Goal: Task Accomplishment & Management: Use online tool/utility

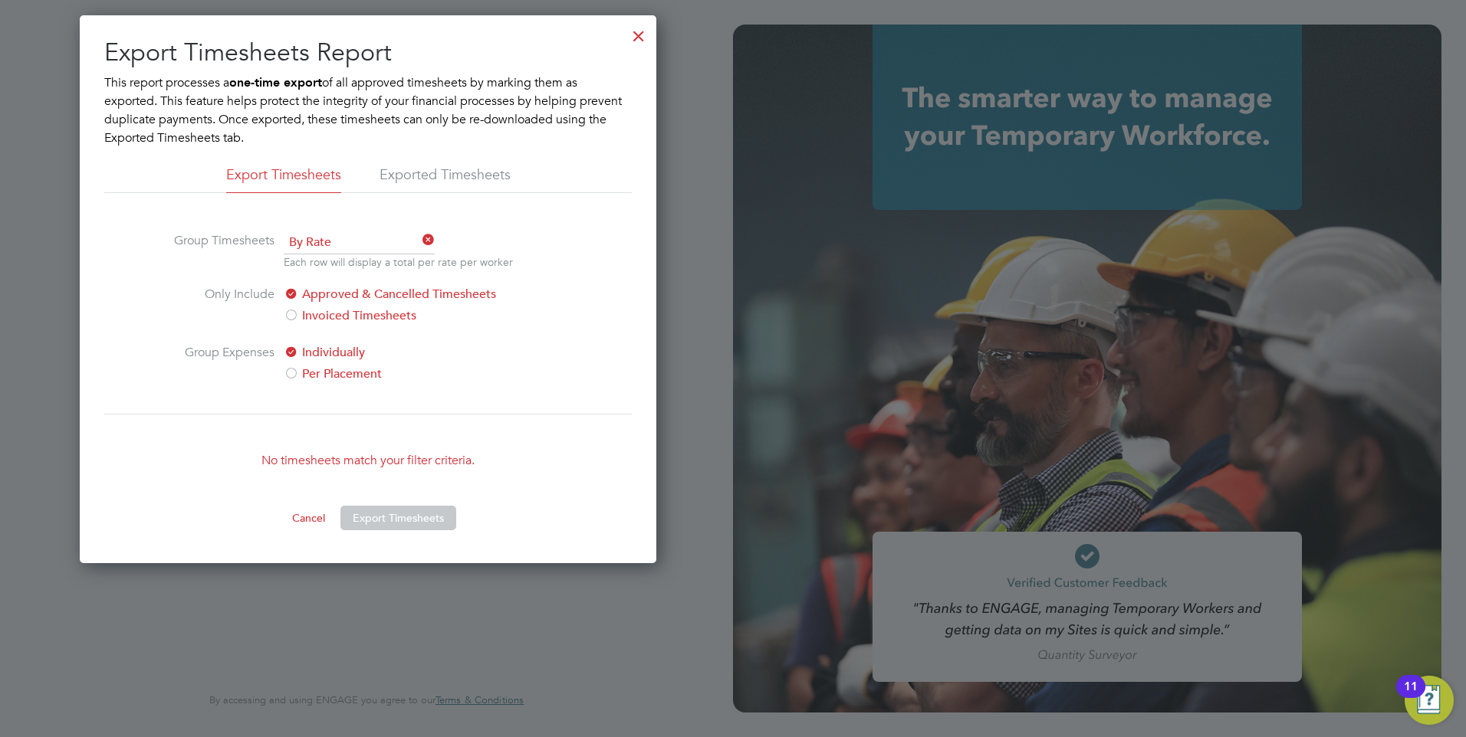
scroll to position [548, 577]
click at [638, 41] on div at bounding box center [639, 32] width 28 height 28
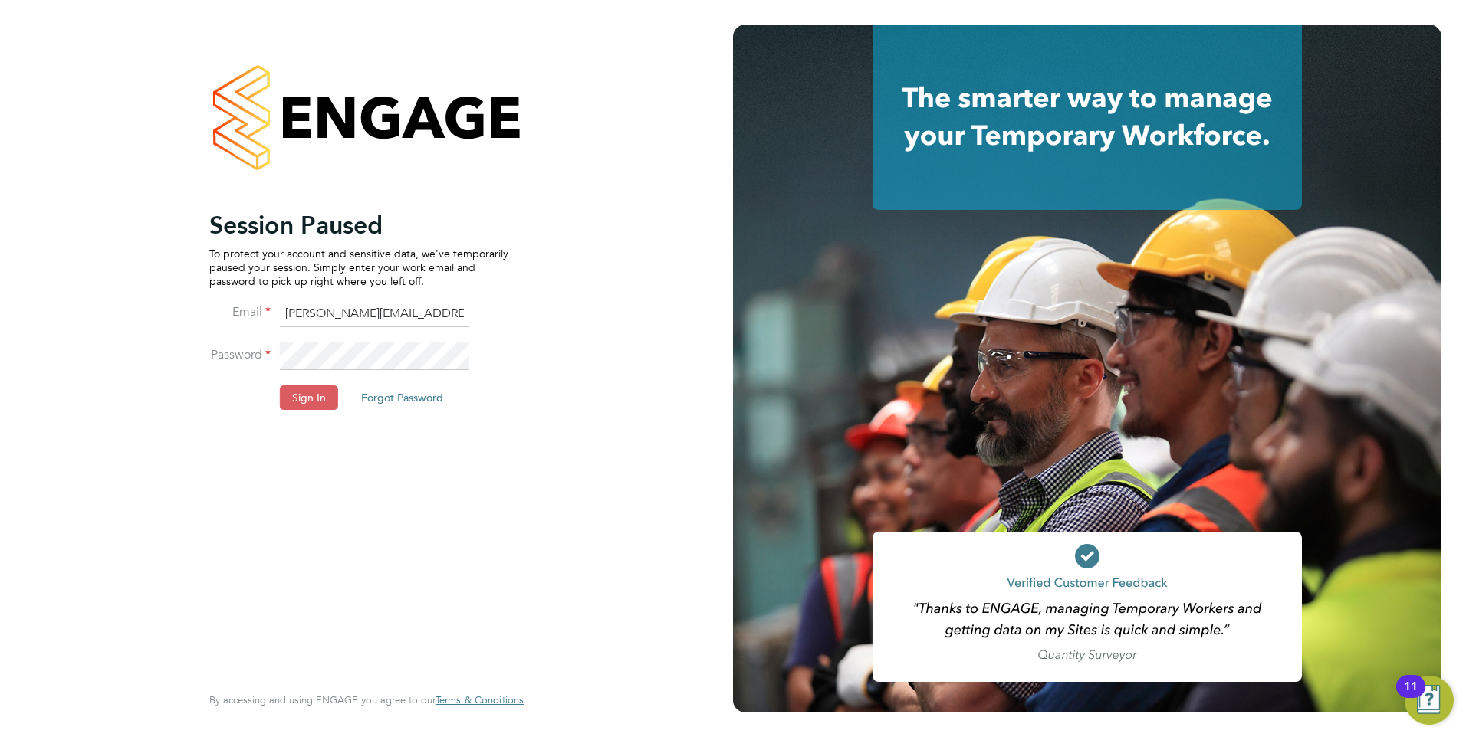
click at [307, 395] on button "Sign In" at bounding box center [309, 398] width 58 height 25
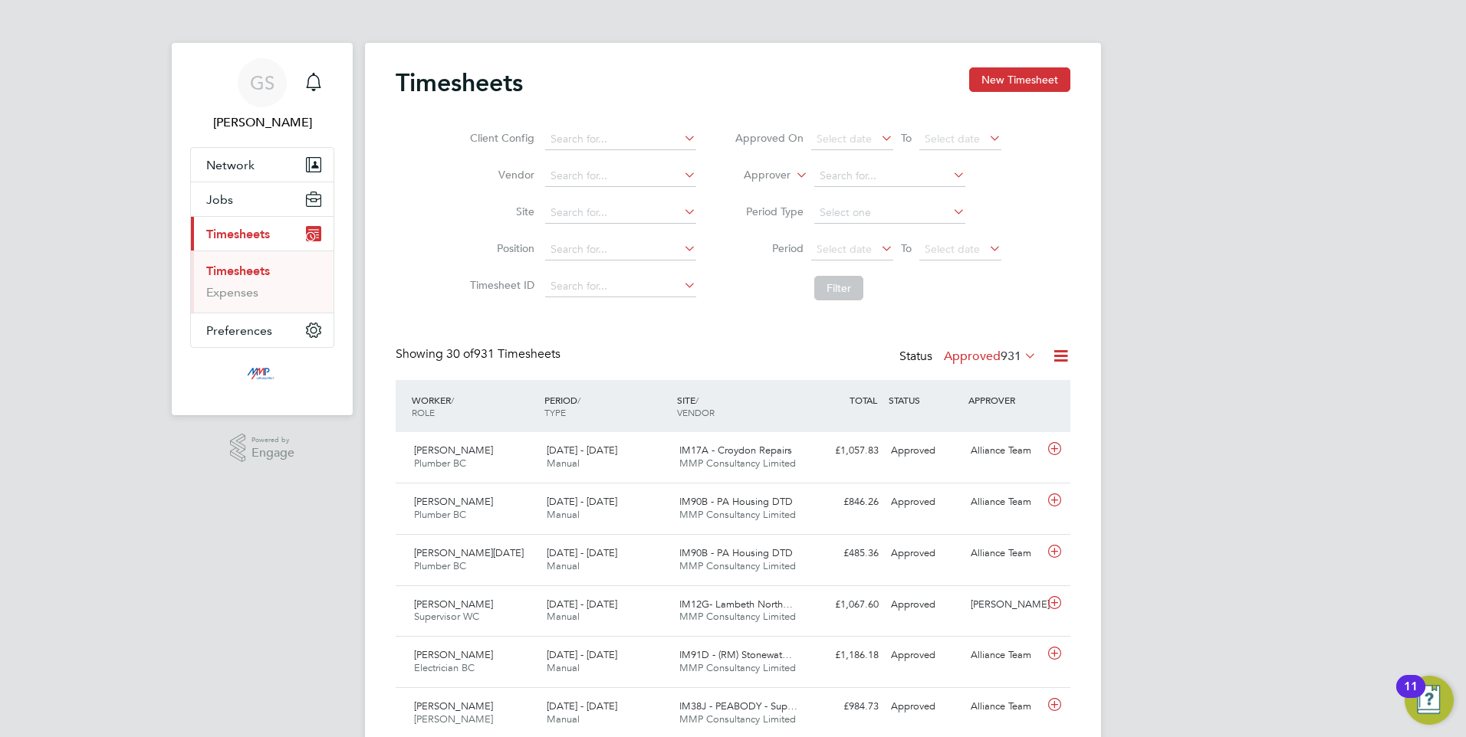
click at [1059, 357] on icon at bounding box center [1060, 355] width 19 height 19
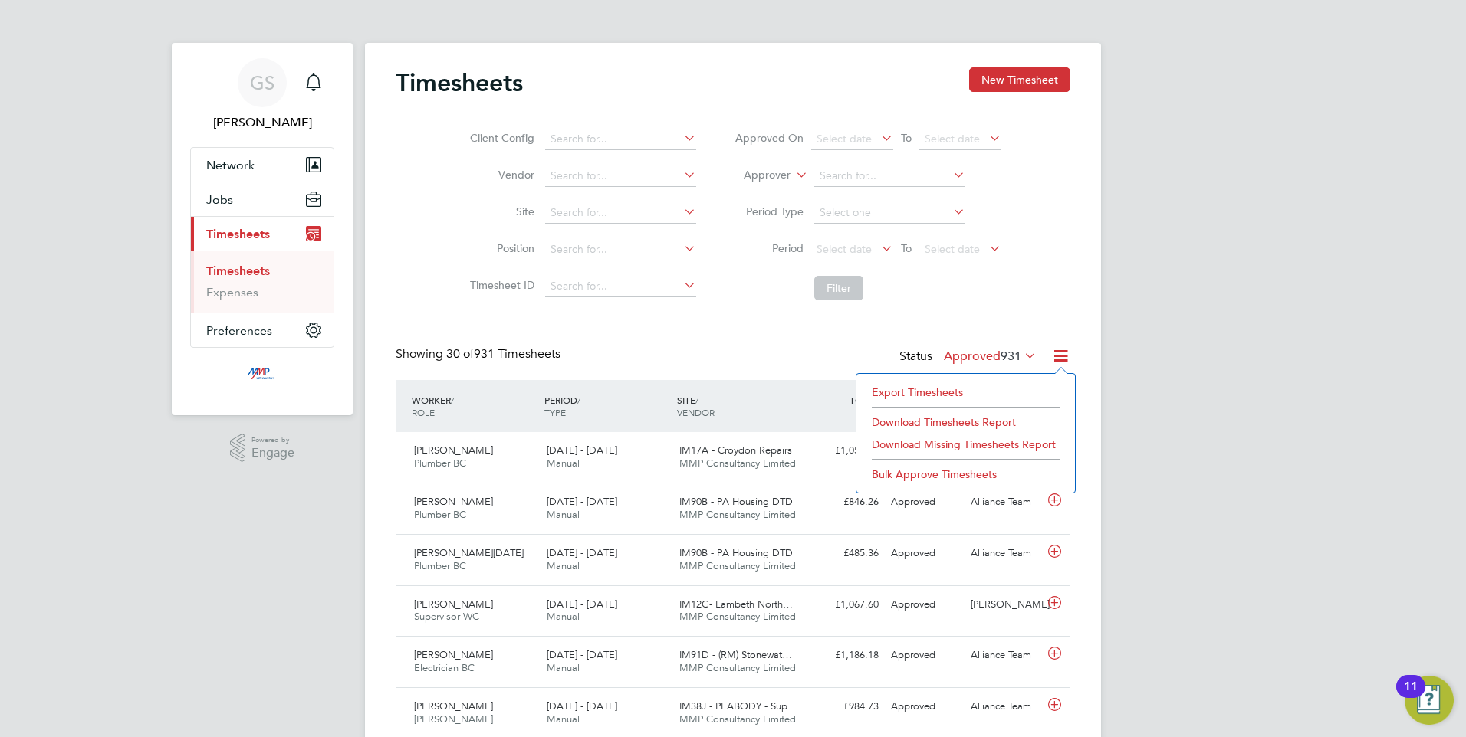
click at [932, 394] on li "Export Timesheets" at bounding box center [965, 392] width 203 height 21
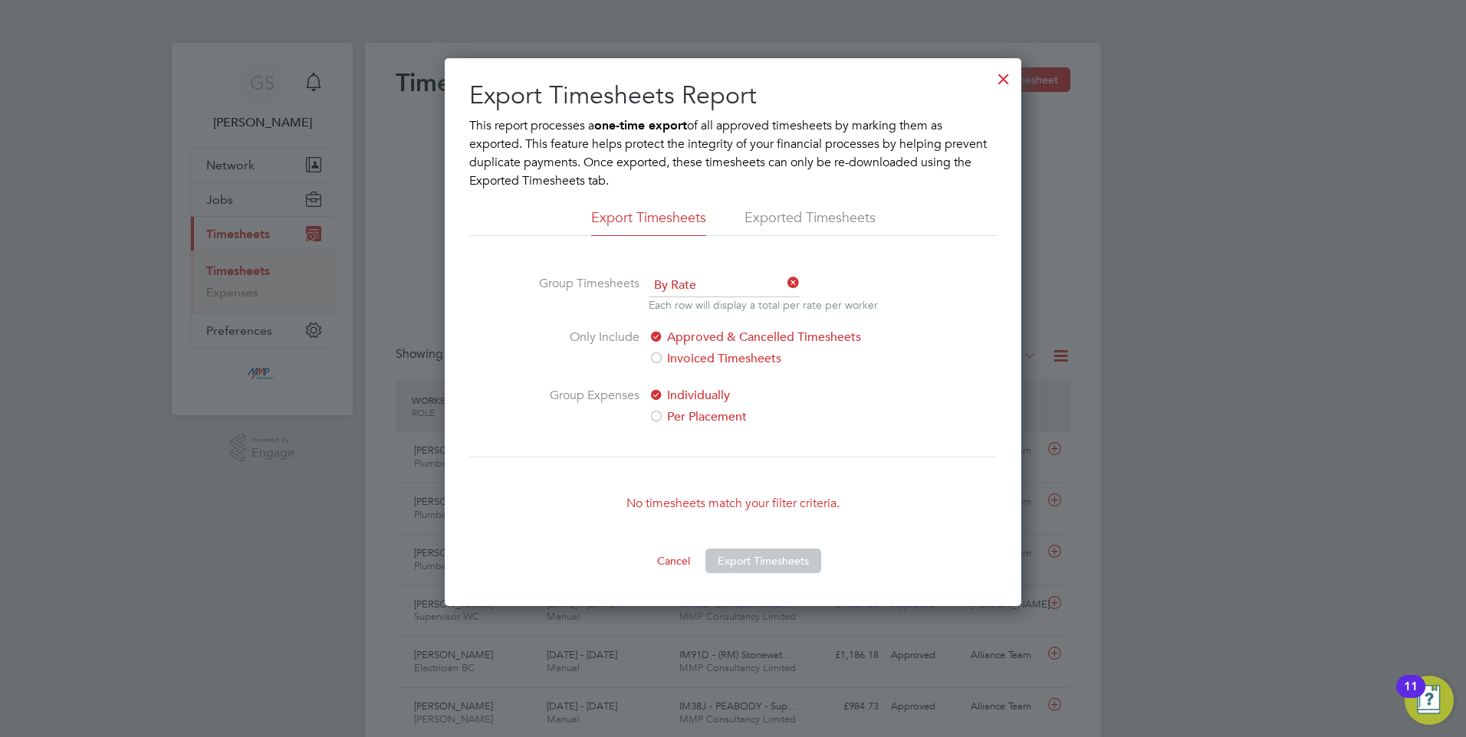
click at [1005, 75] on div at bounding box center [1004, 75] width 28 height 28
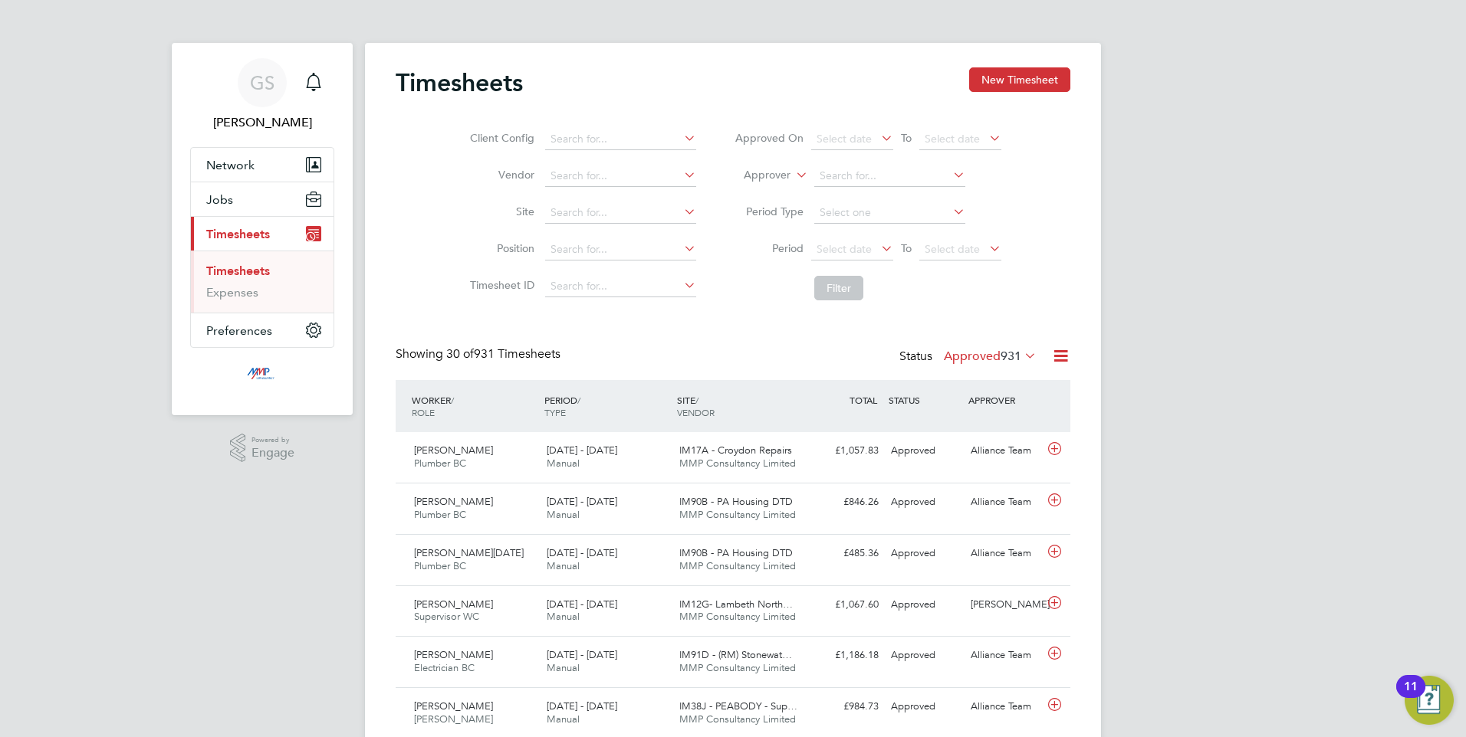
click at [1059, 356] on icon at bounding box center [1060, 355] width 19 height 19
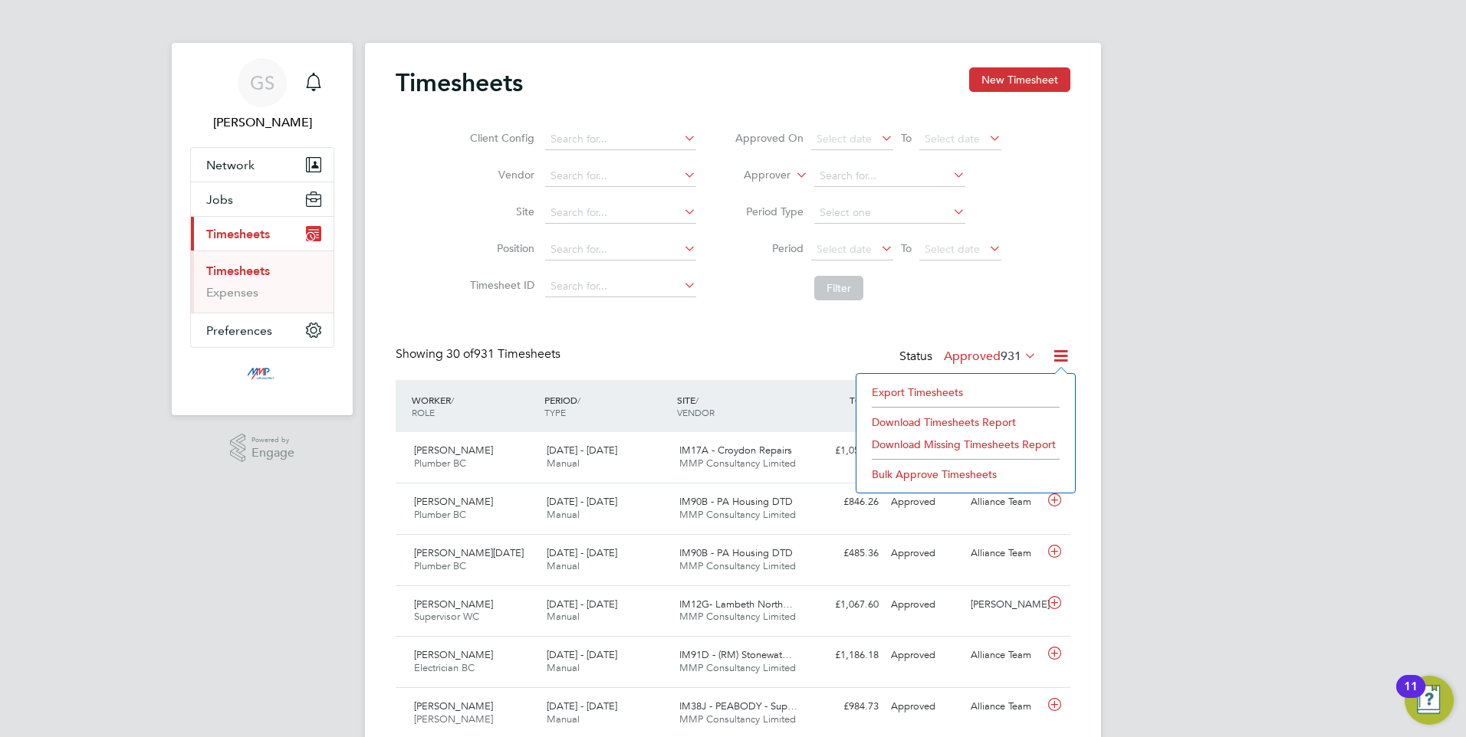
click at [940, 389] on li "Export Timesheets" at bounding box center [965, 392] width 203 height 21
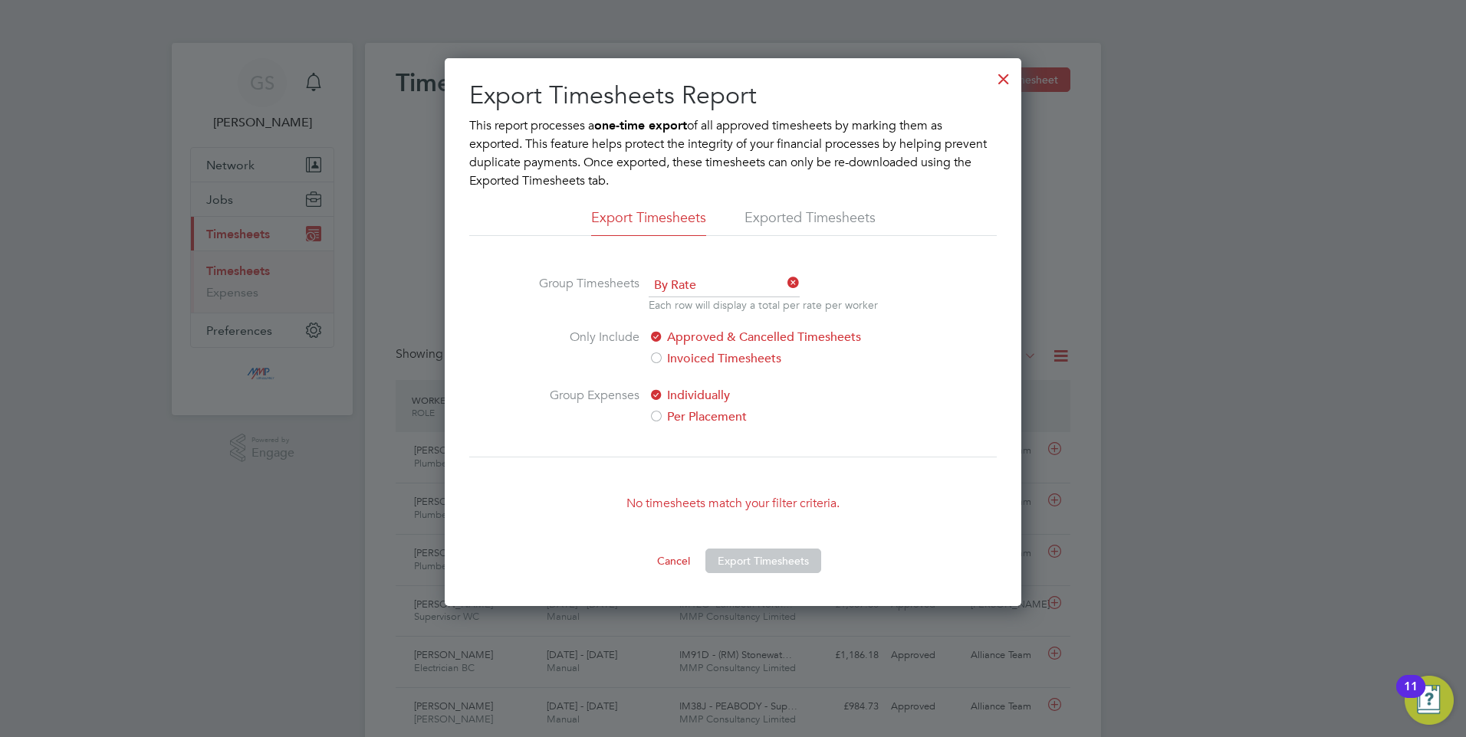
click at [1003, 79] on div at bounding box center [1004, 75] width 28 height 28
